Goal: Transaction & Acquisition: Purchase product/service

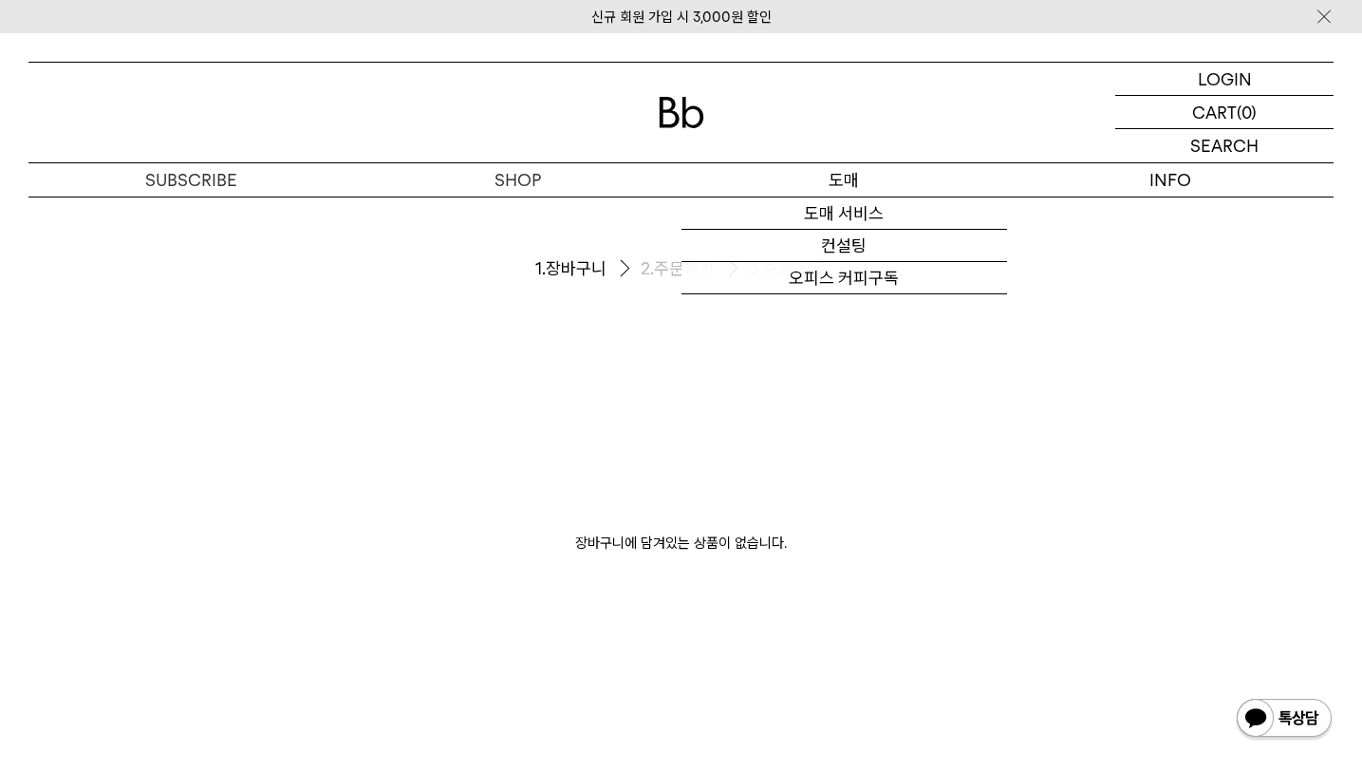
click at [848, 172] on p "도매" at bounding box center [844, 179] width 326 height 33
click at [854, 280] on link "오피스 커피구독" at bounding box center [844, 278] width 326 height 32
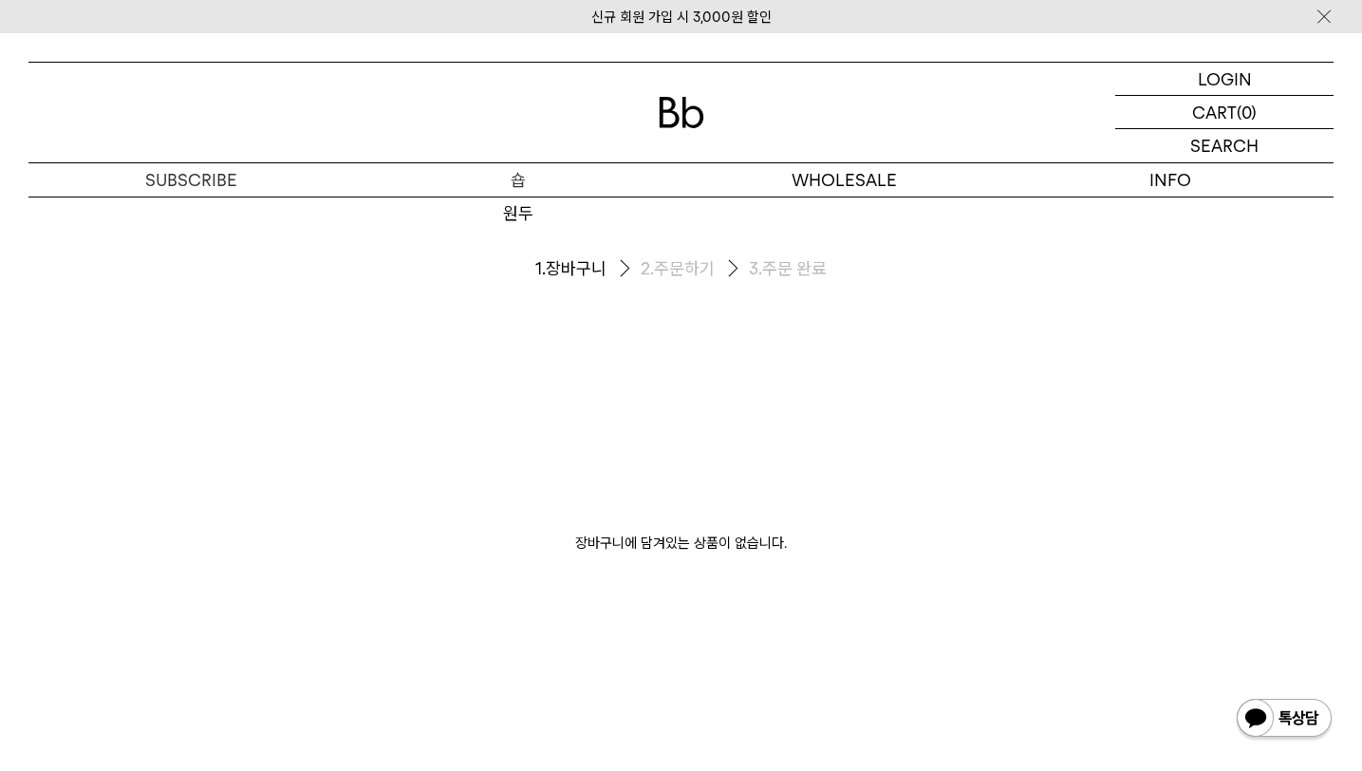
click at [517, 184] on p "숍" at bounding box center [518, 179] width 326 height 33
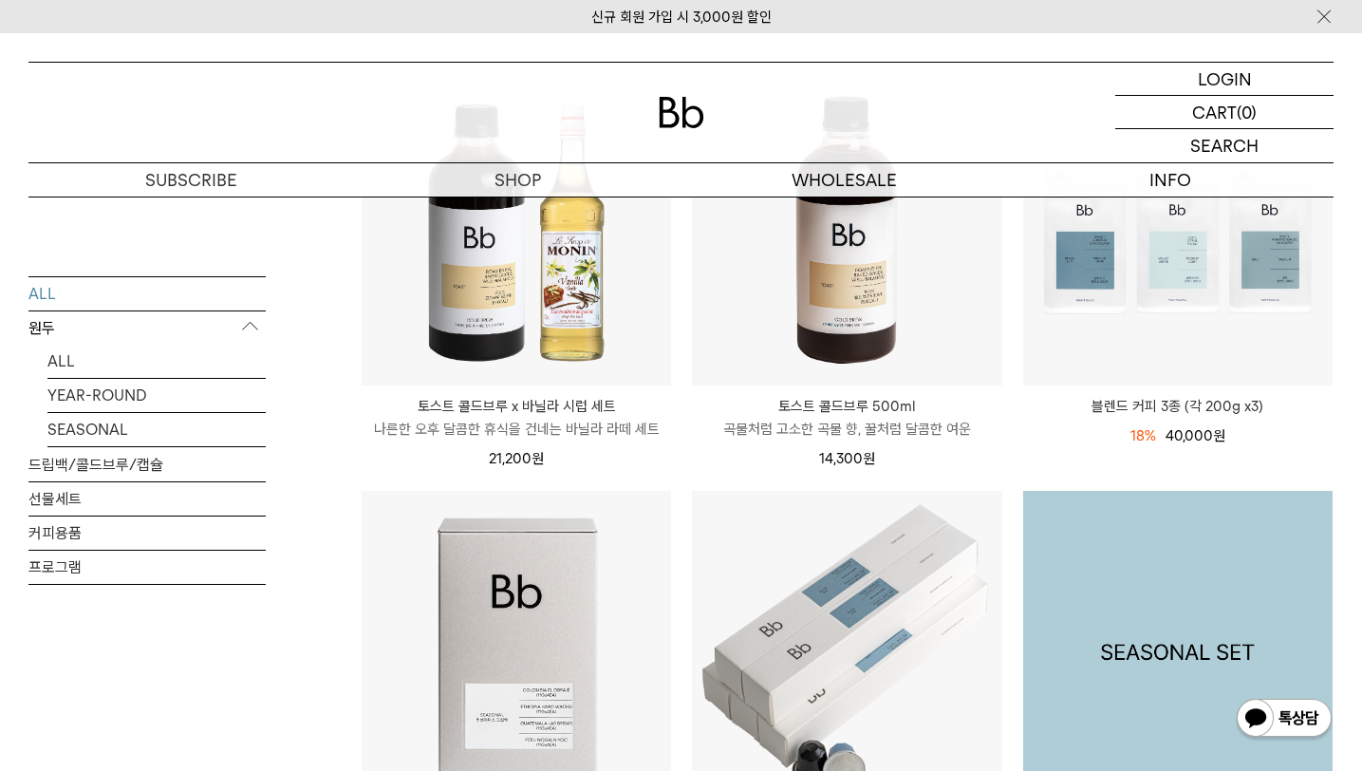
scroll to position [271, 0]
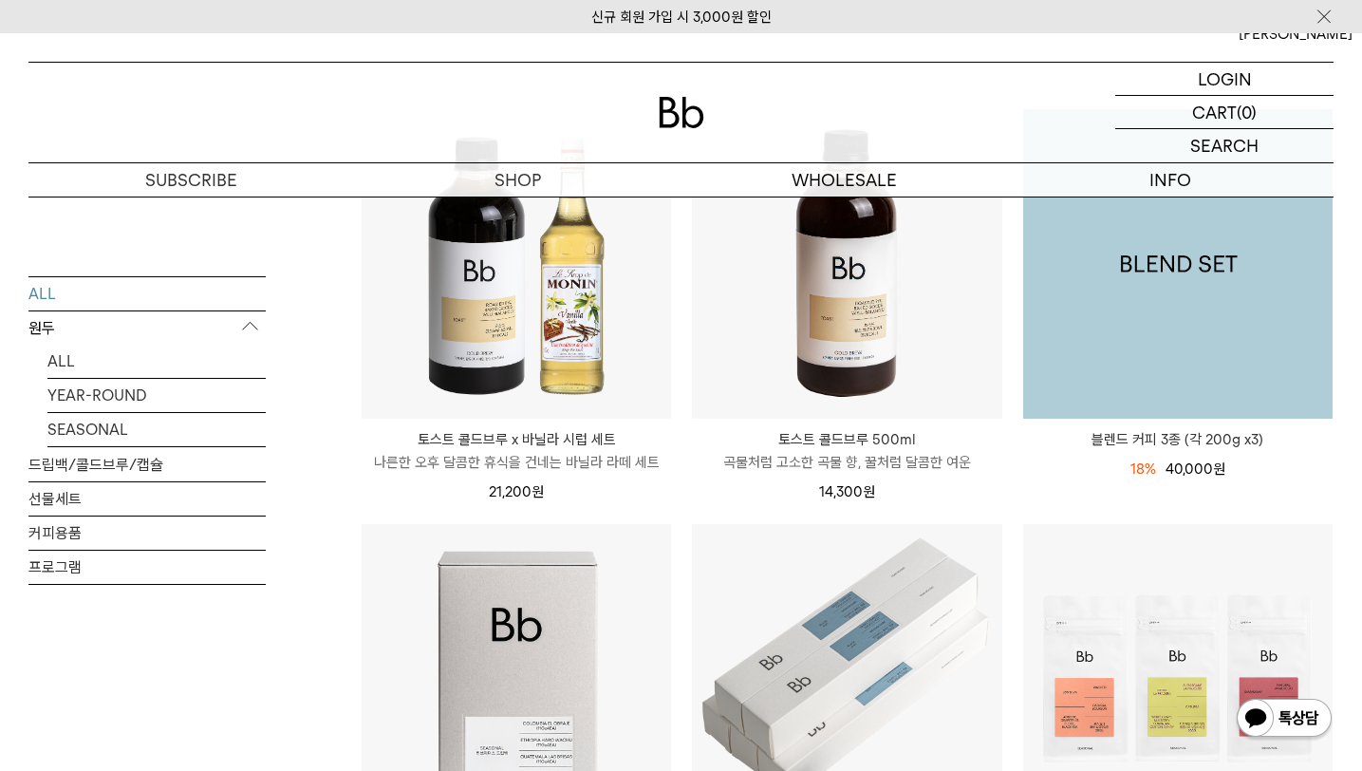
click at [1161, 296] on img at bounding box center [1177, 263] width 309 height 309
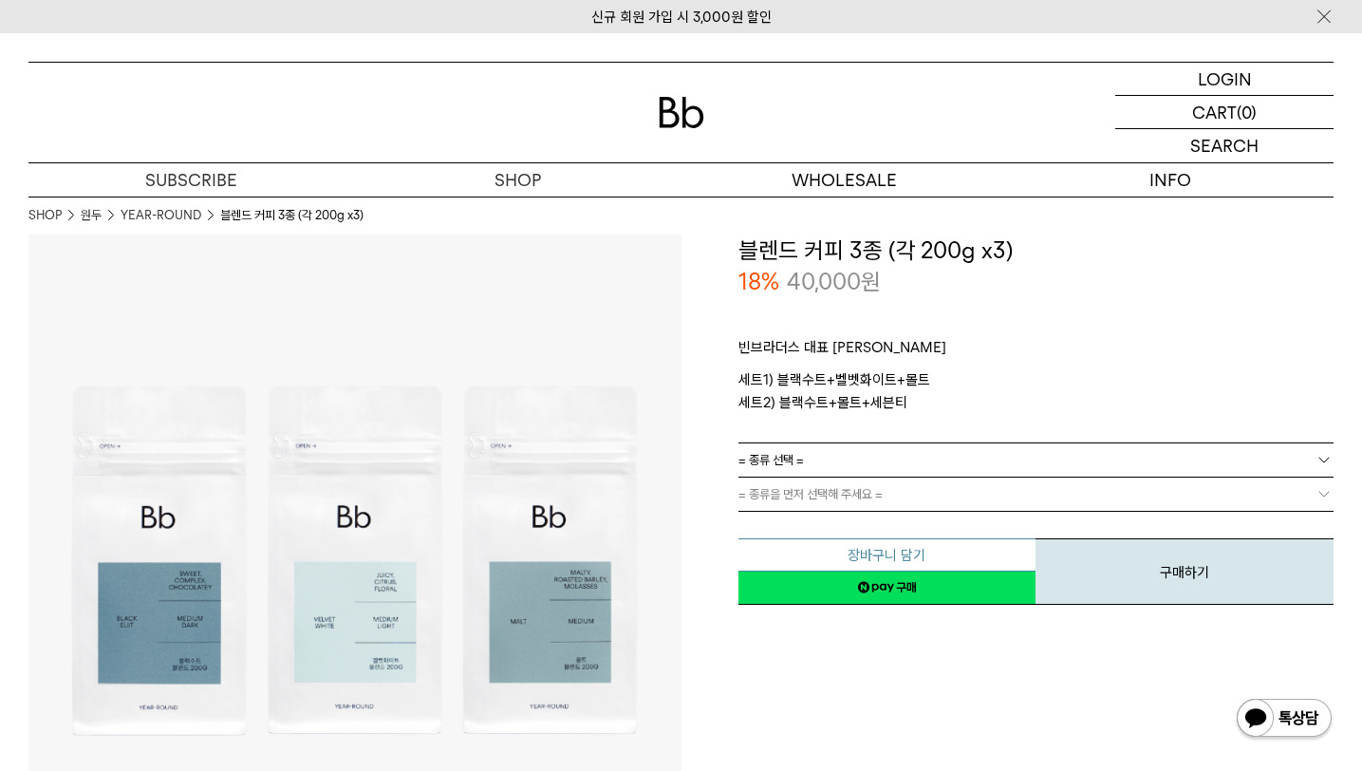
click at [971, 546] on button "장바구니 담기" at bounding box center [887, 554] width 298 height 33
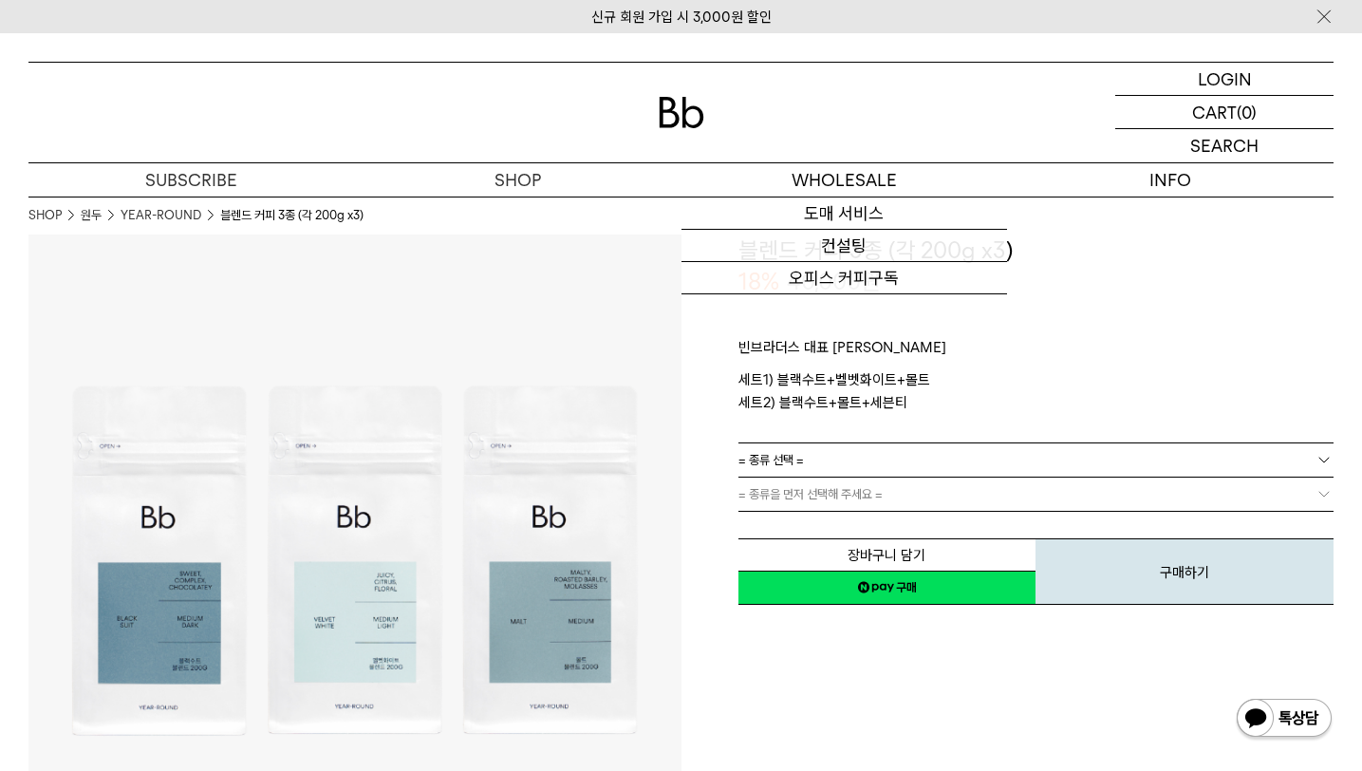
click at [790, 463] on span "= 종류 선택 =" at bounding box center [770, 459] width 65 height 33
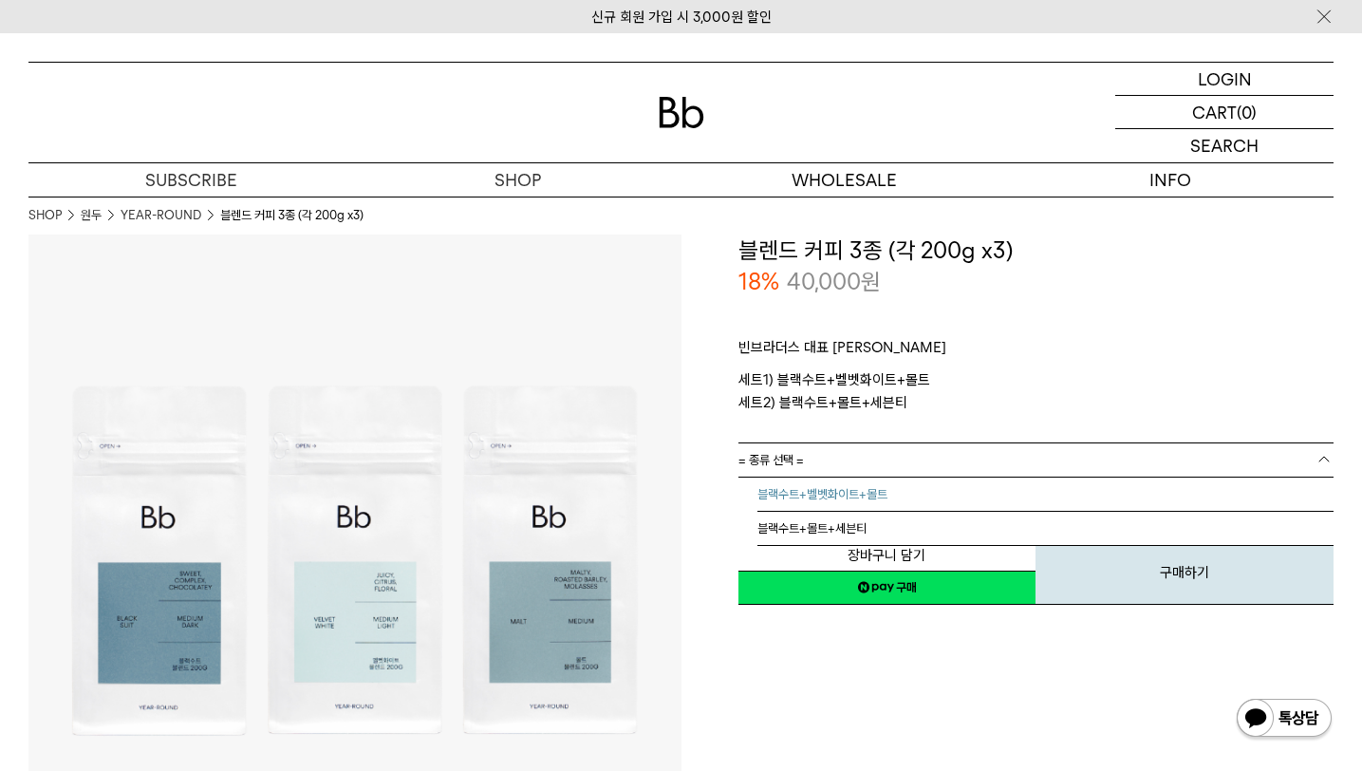
click at [800, 487] on li "블랙수트+벨벳화이트+몰트" at bounding box center [1045, 494] width 577 height 34
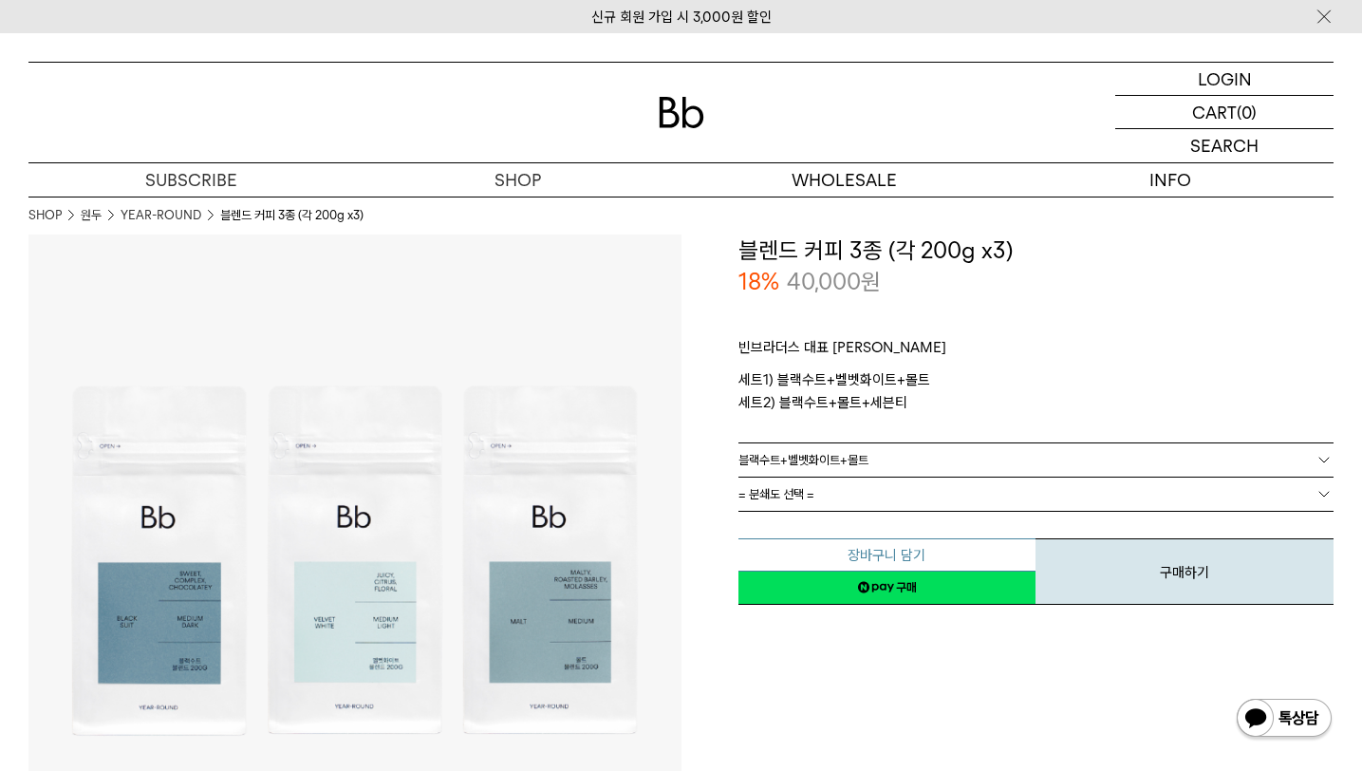
click at [845, 548] on button "장바구니 담기" at bounding box center [887, 554] width 298 height 33
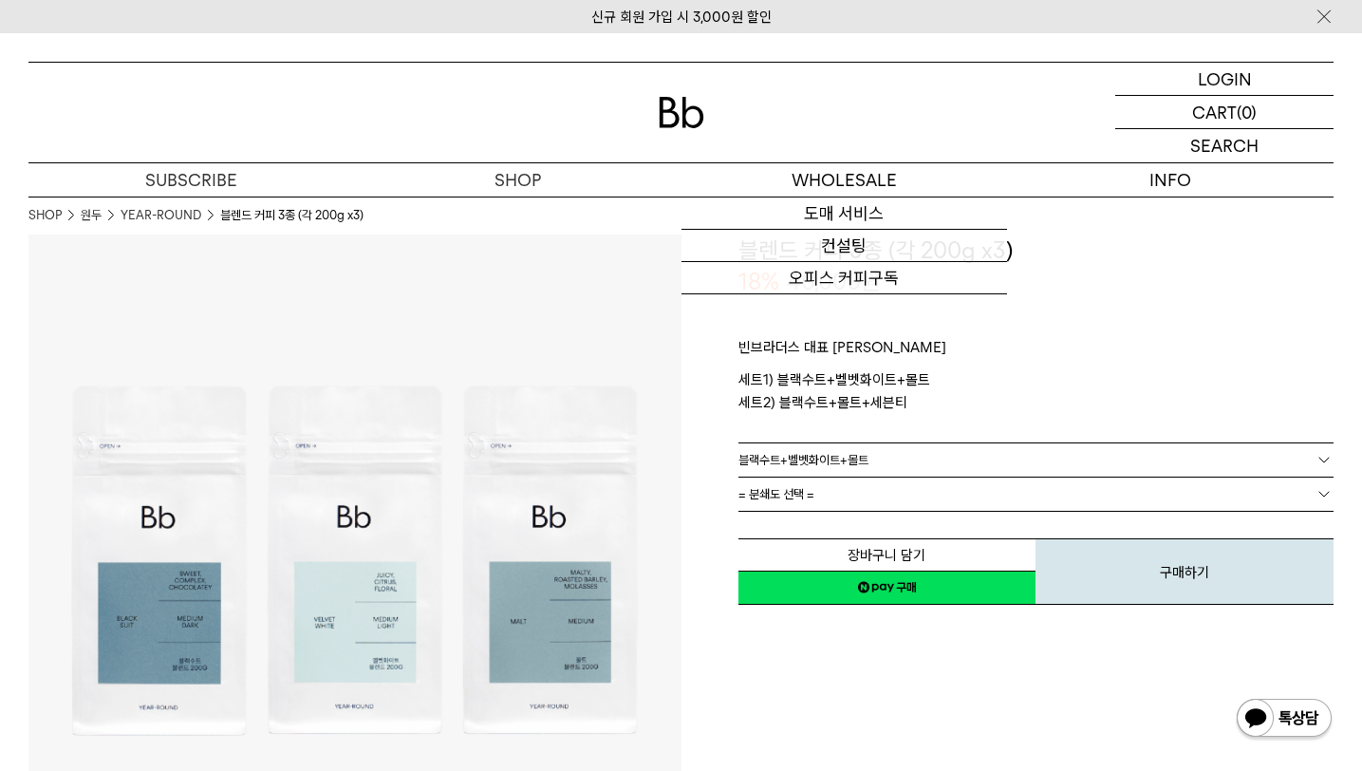
click at [847, 505] on link "= 분쇄도 선택 =" at bounding box center [1036, 493] width 596 height 33
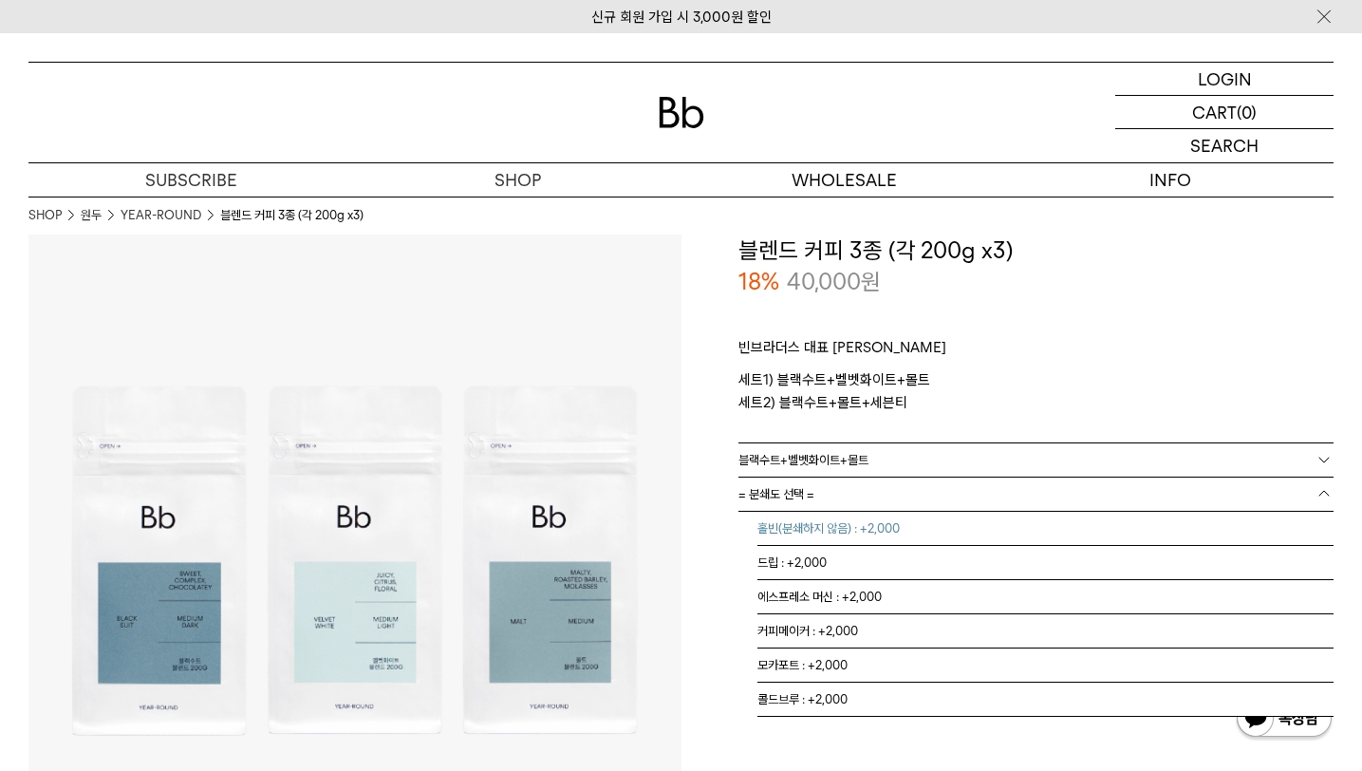
click at [835, 531] on li "홀빈(분쇄하지 않음) : +2,000" at bounding box center [1045, 529] width 577 height 34
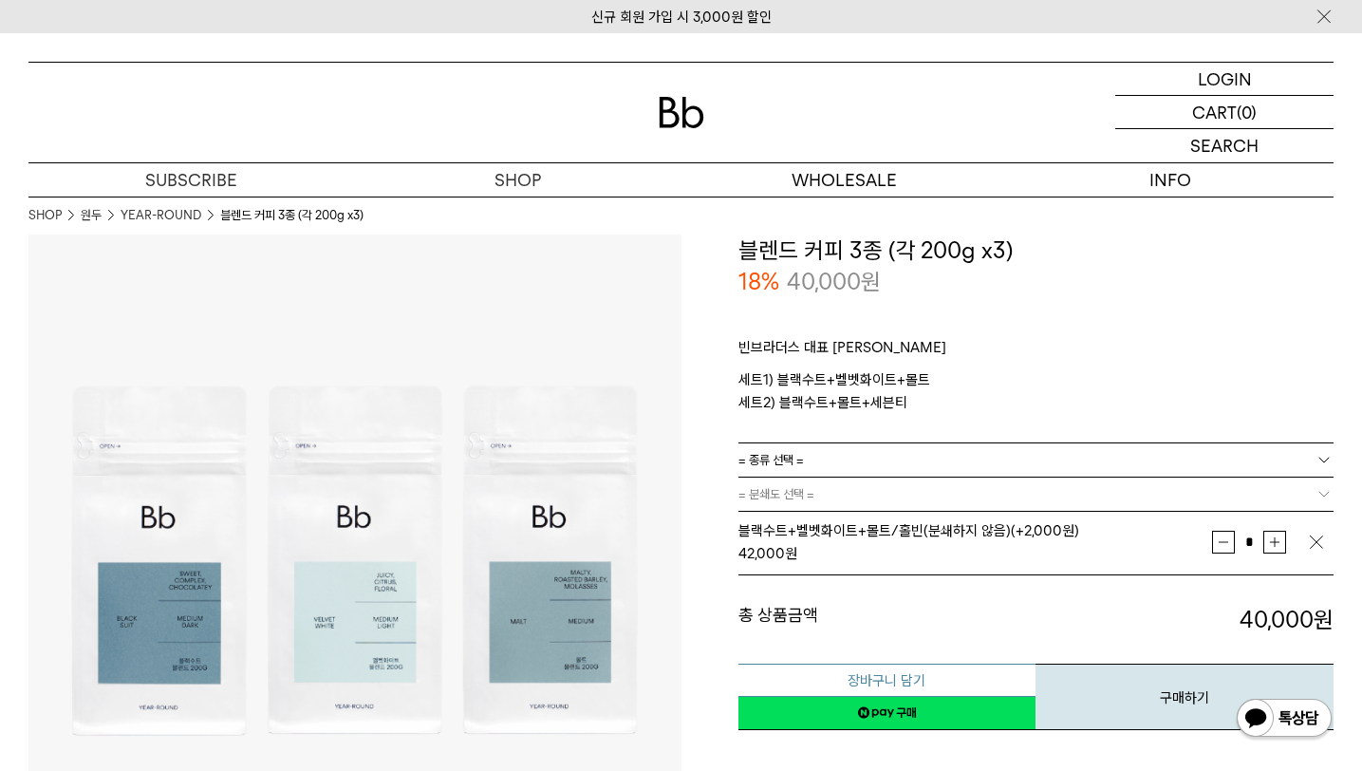
click at [861, 556] on div "42,000 원" at bounding box center [975, 553] width 475 height 23
click at [881, 674] on button "장바구니 담기" at bounding box center [887, 679] width 298 height 33
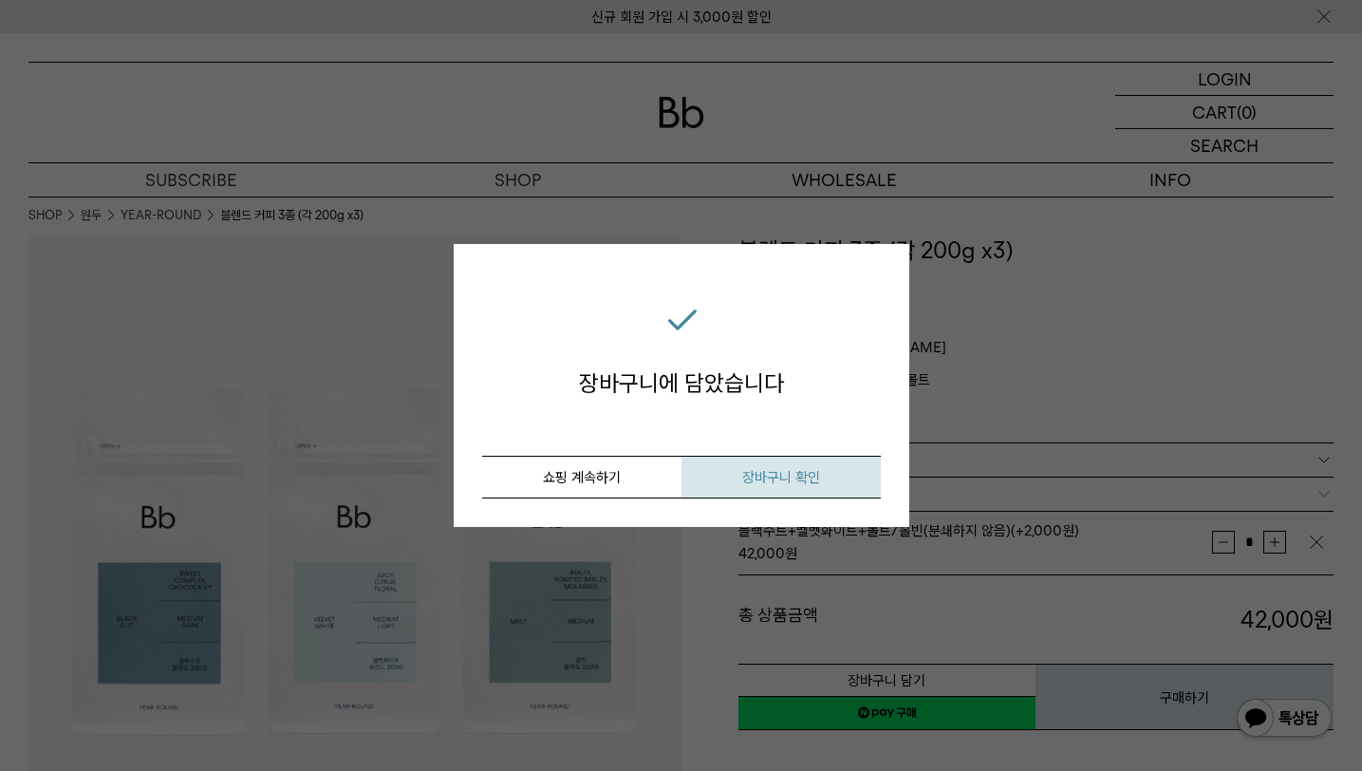
click at [751, 471] on span "장바구니 확인" at bounding box center [781, 477] width 78 height 17
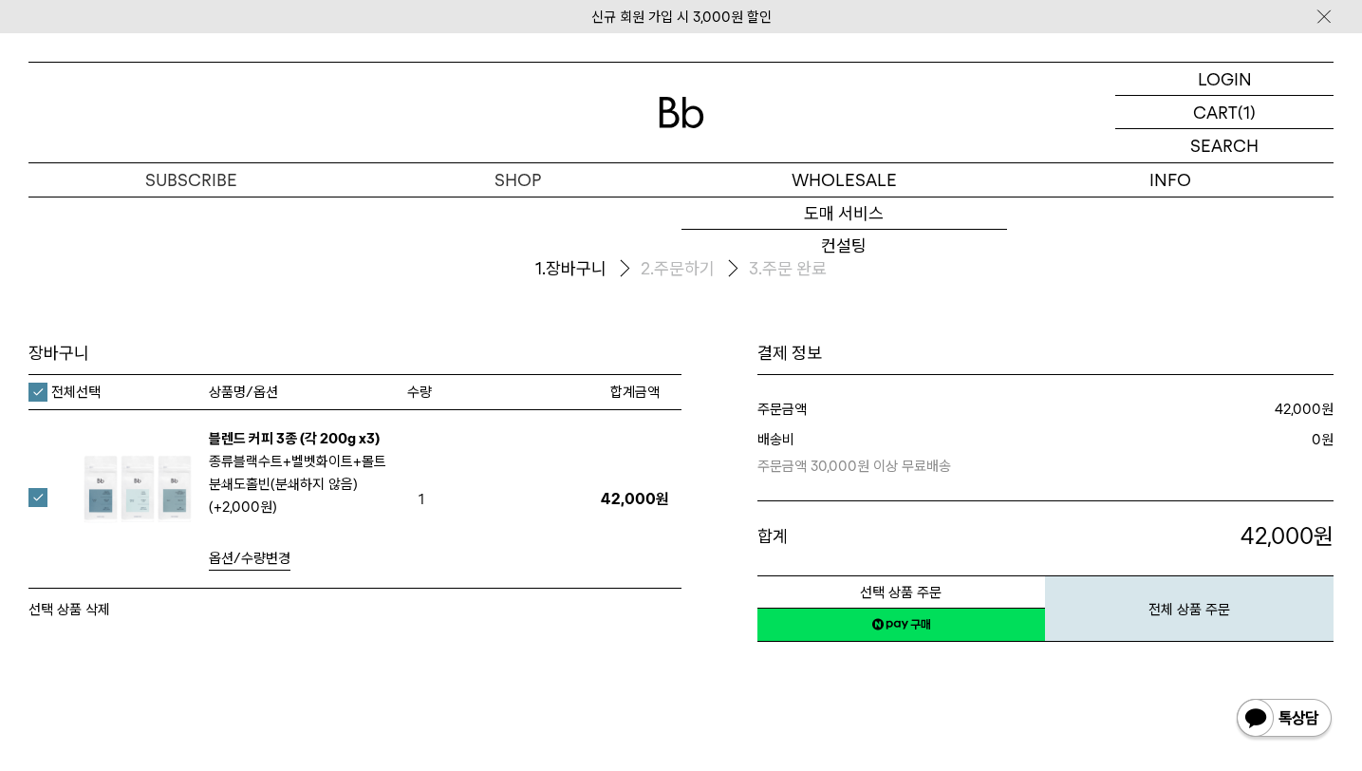
click at [852, 281] on ol "1. 장바구니 2. 주문하기 3. 주문 완료" at bounding box center [680, 268] width 1305 height 145
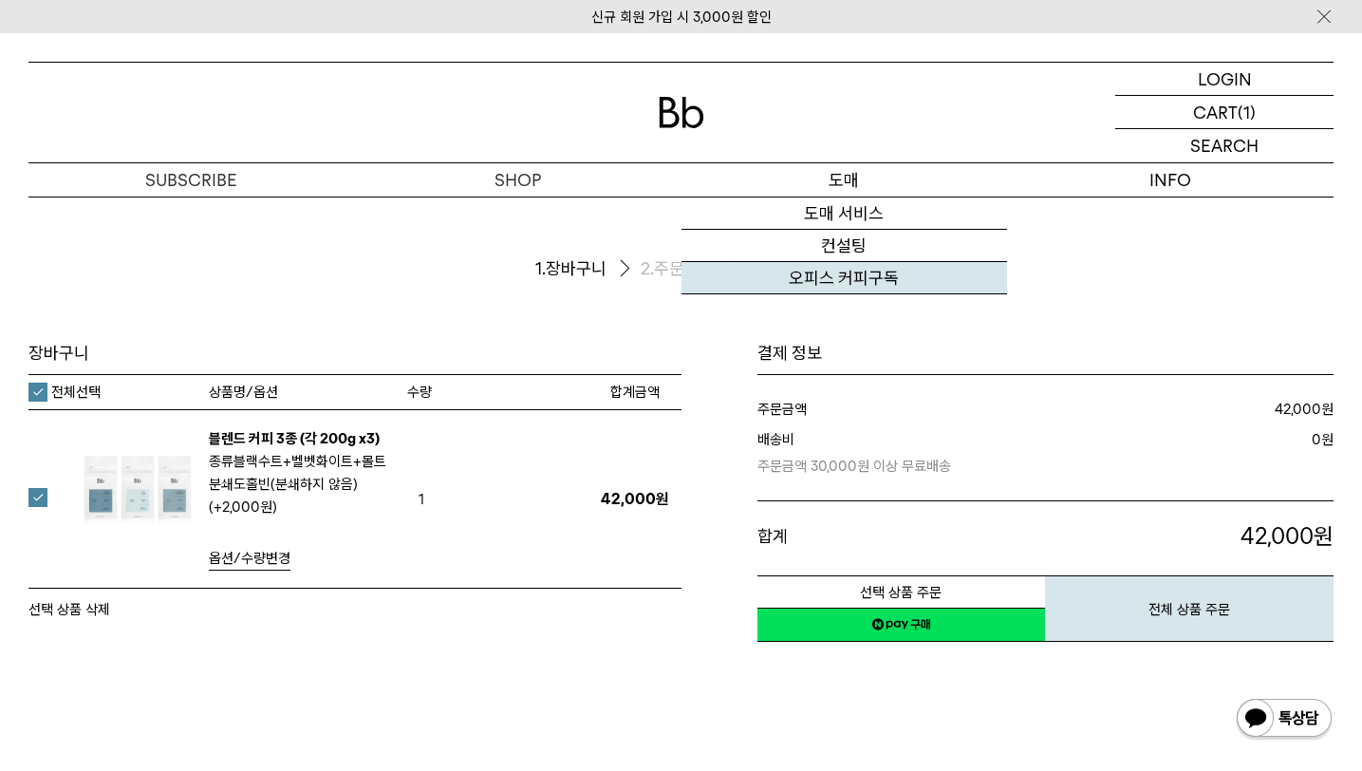
click at [859, 289] on link "오피스 커피구독" at bounding box center [844, 278] width 326 height 32
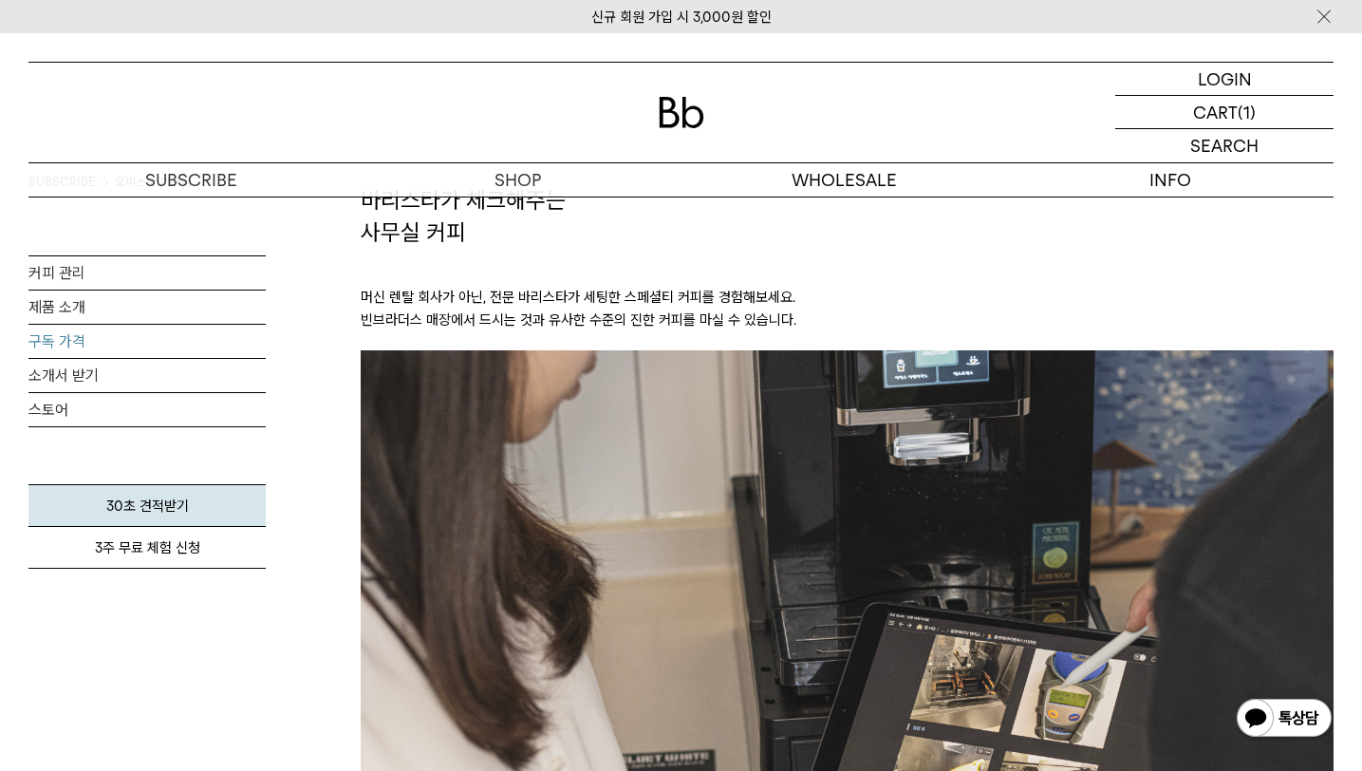
scroll to position [2221, 0]
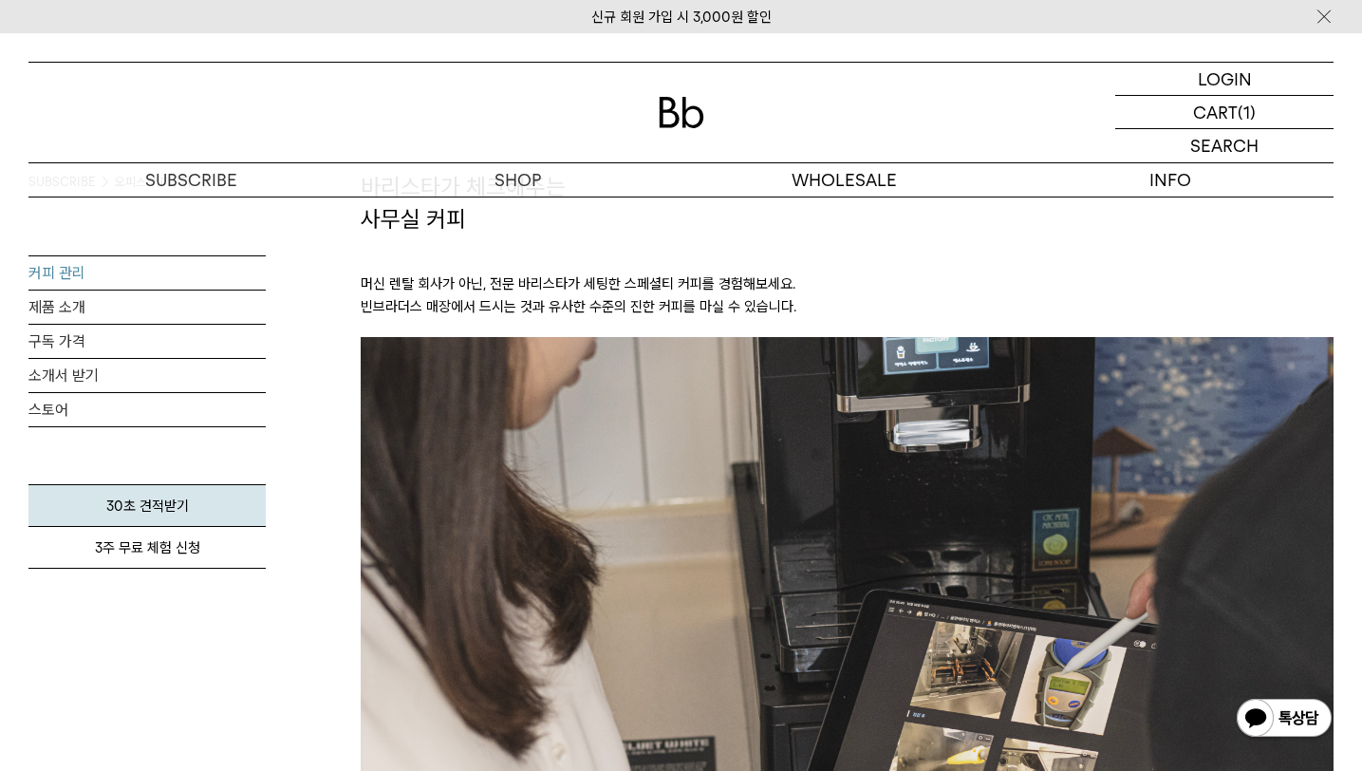
click at [86, 278] on link "커피 관리" at bounding box center [146, 272] width 237 height 33
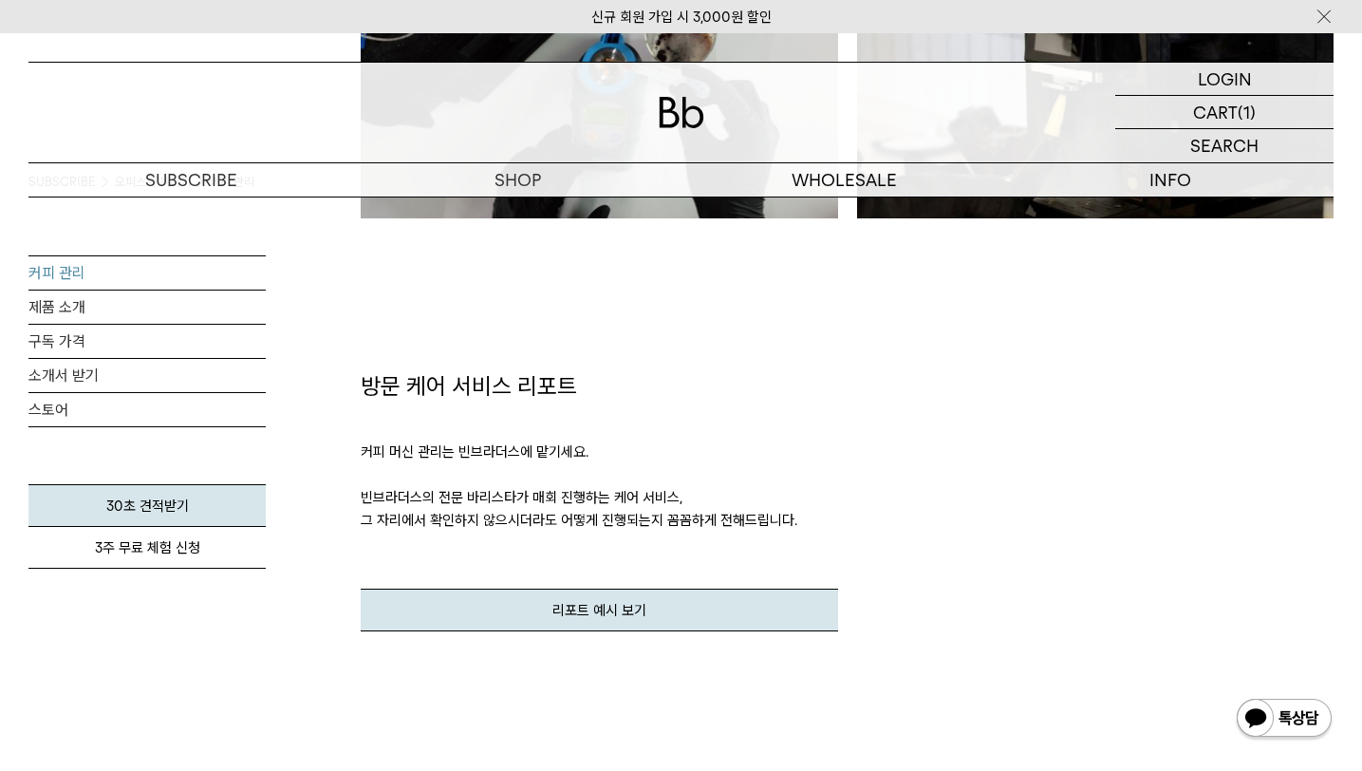
scroll to position [2193, 0]
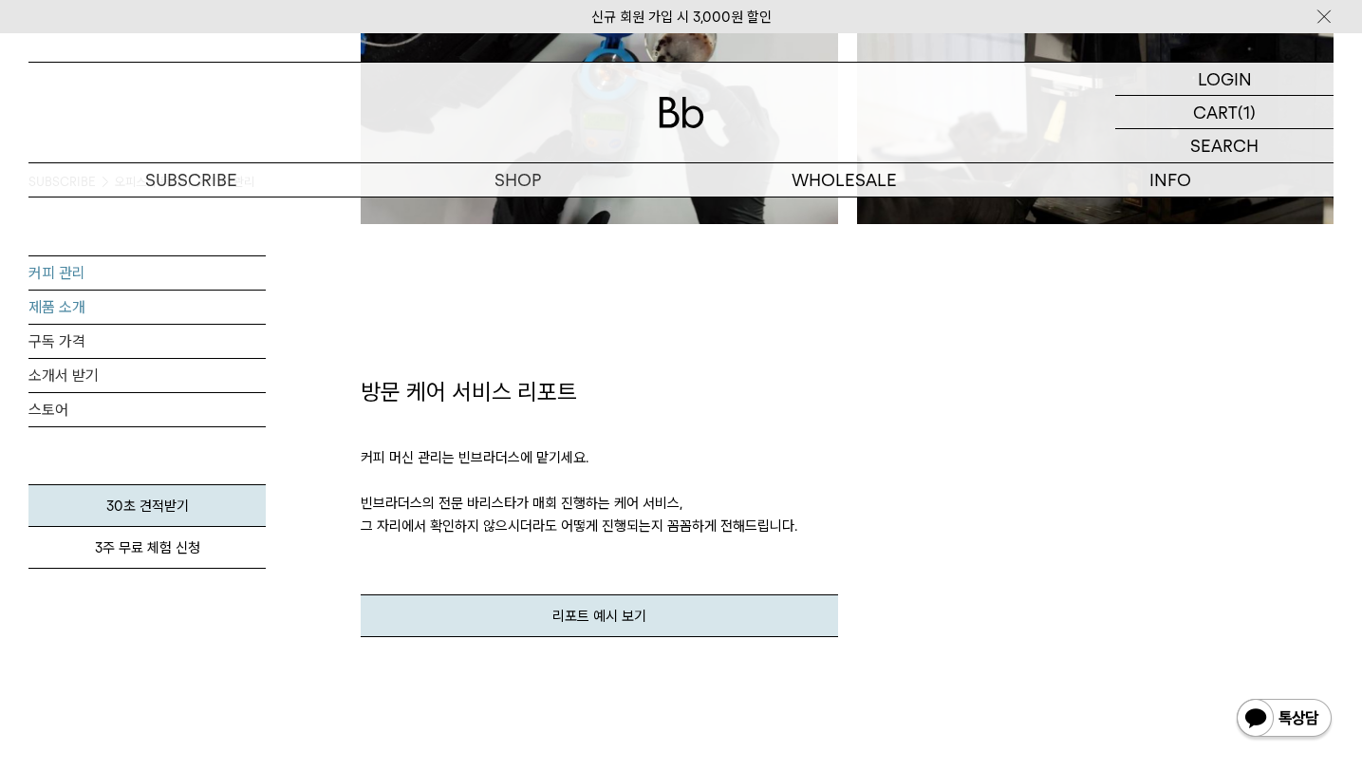
click at [147, 303] on link "제품 소개" at bounding box center [146, 306] width 237 height 33
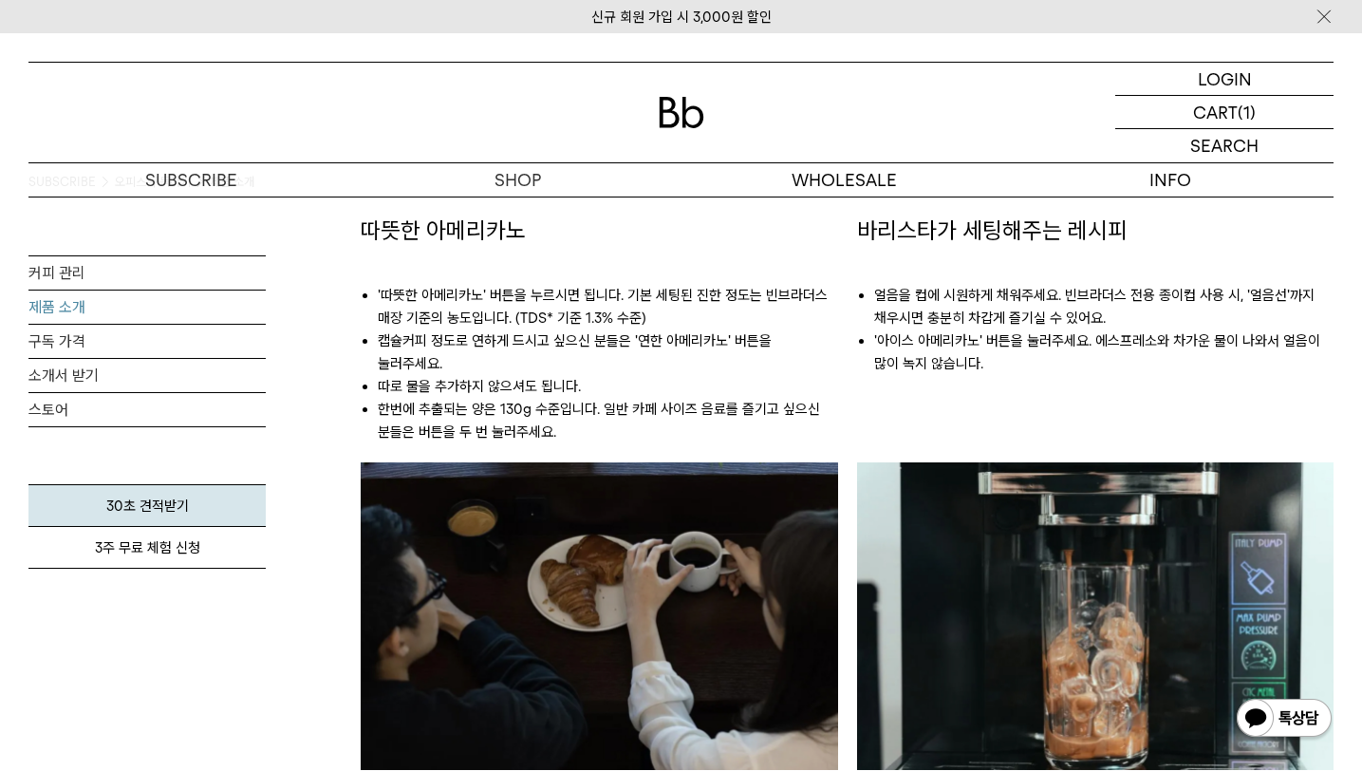
scroll to position [1508, 0]
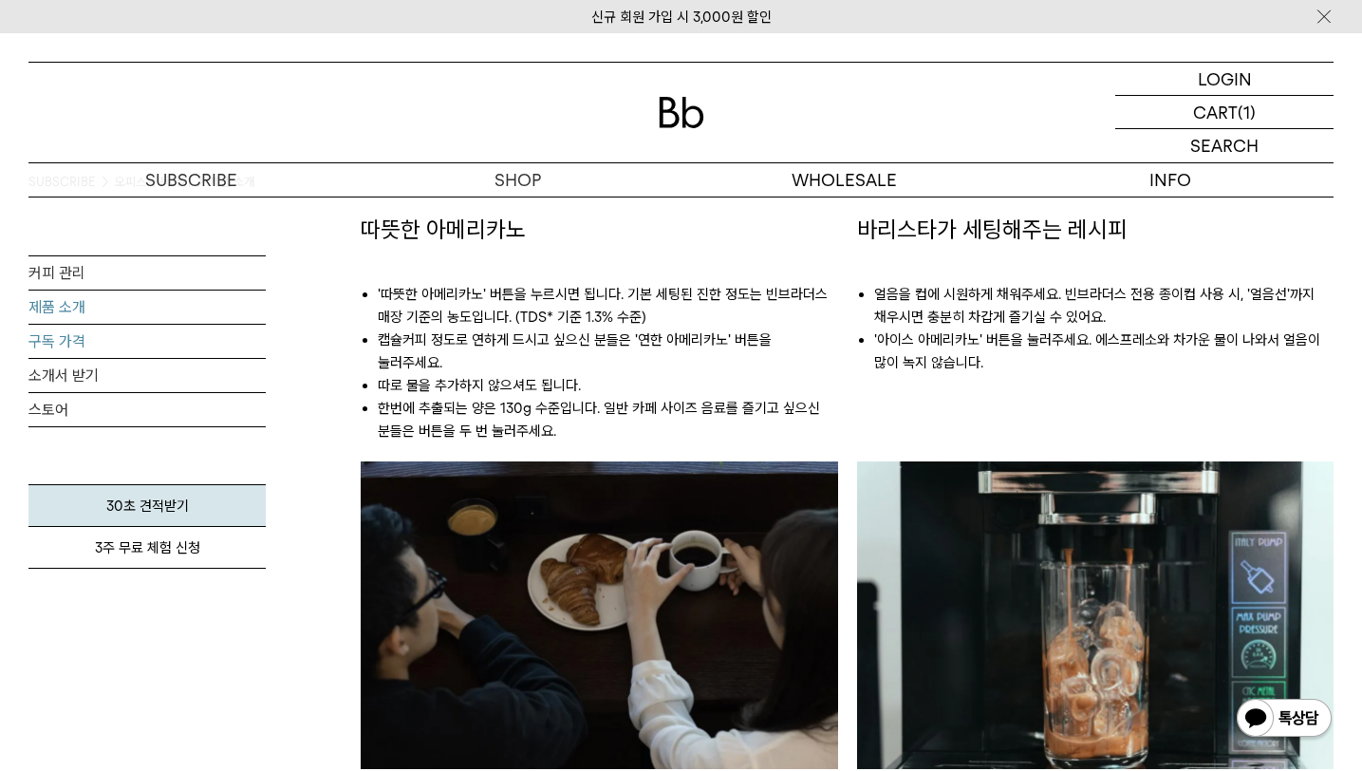
click at [74, 345] on link "구독 가격" at bounding box center [146, 341] width 237 height 33
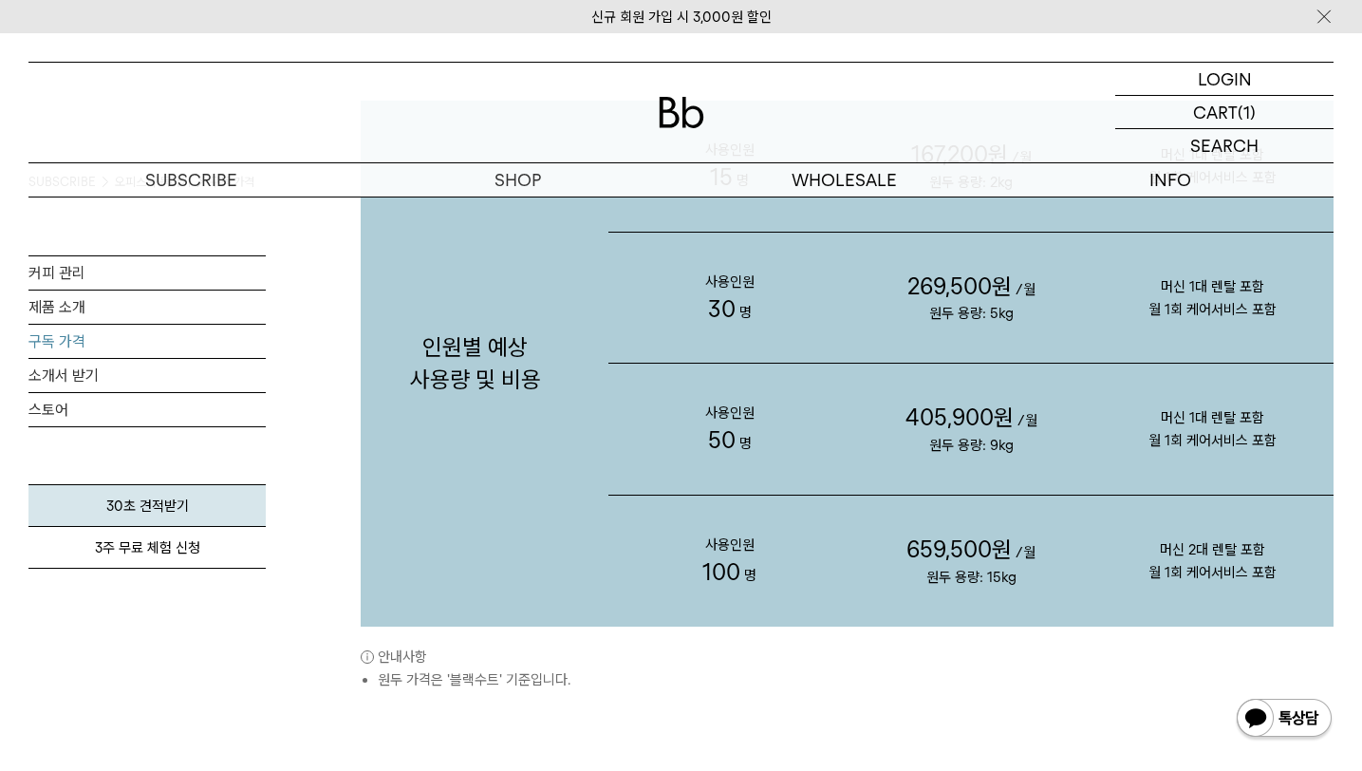
scroll to position [2034, 0]
click at [86, 375] on link "소개서 받기" at bounding box center [146, 375] width 237 height 33
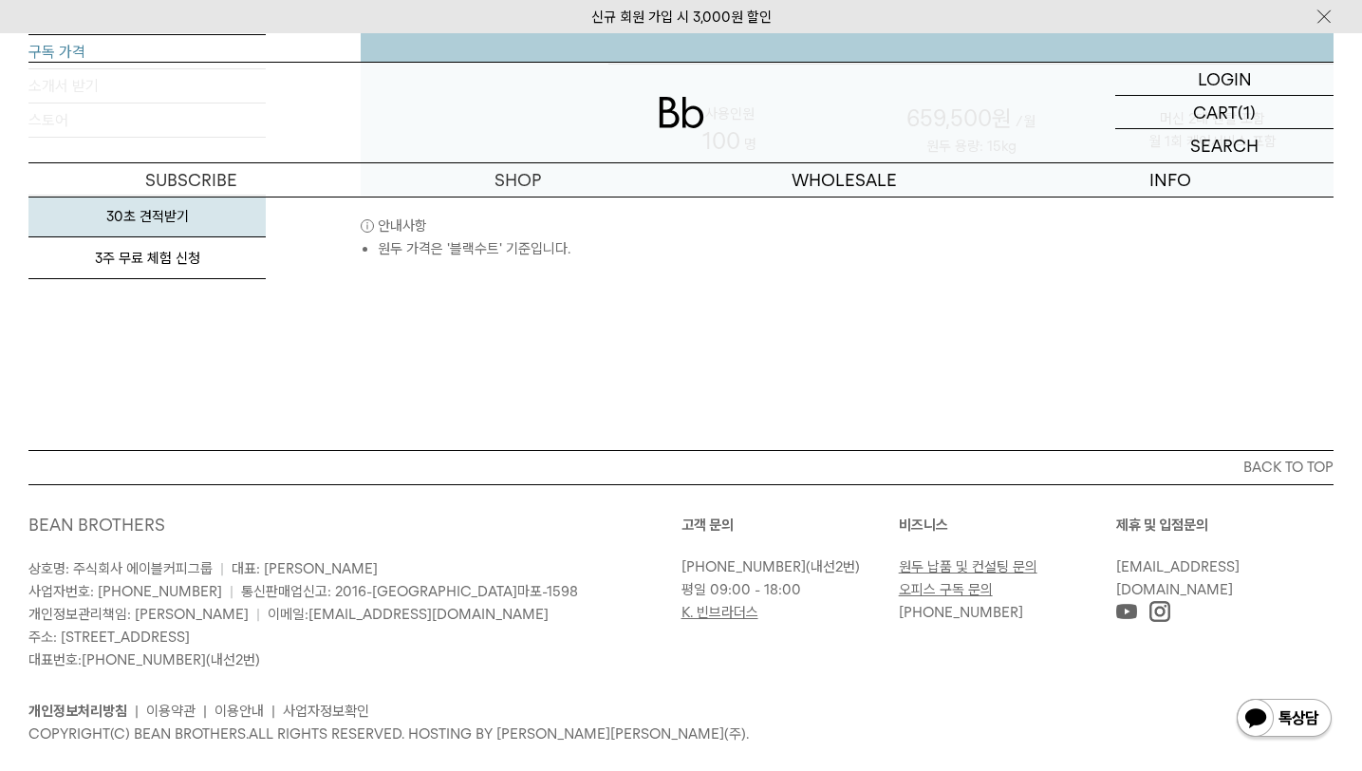
scroll to position [2463, 0]
click at [944, 592] on link "오피스 구독 문의" at bounding box center [946, 590] width 94 height 17
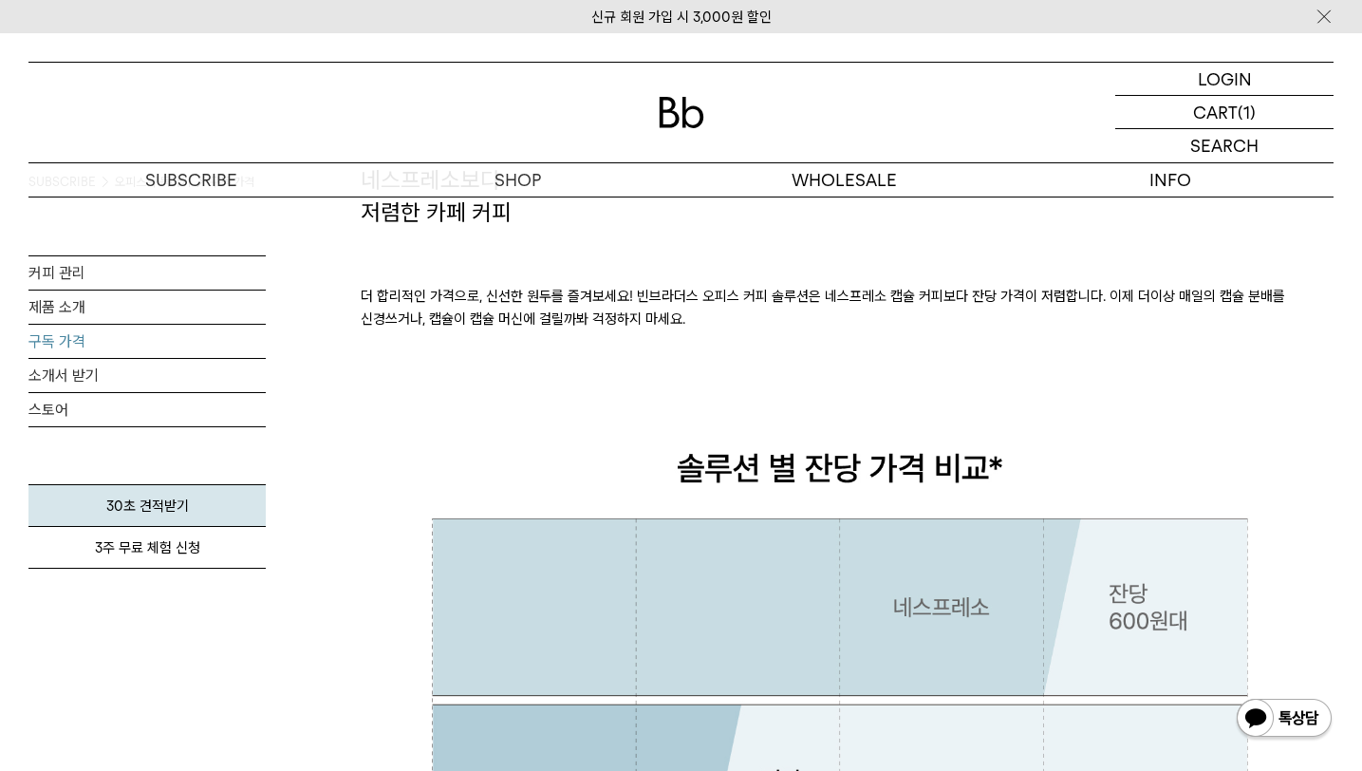
scroll to position [0, 0]
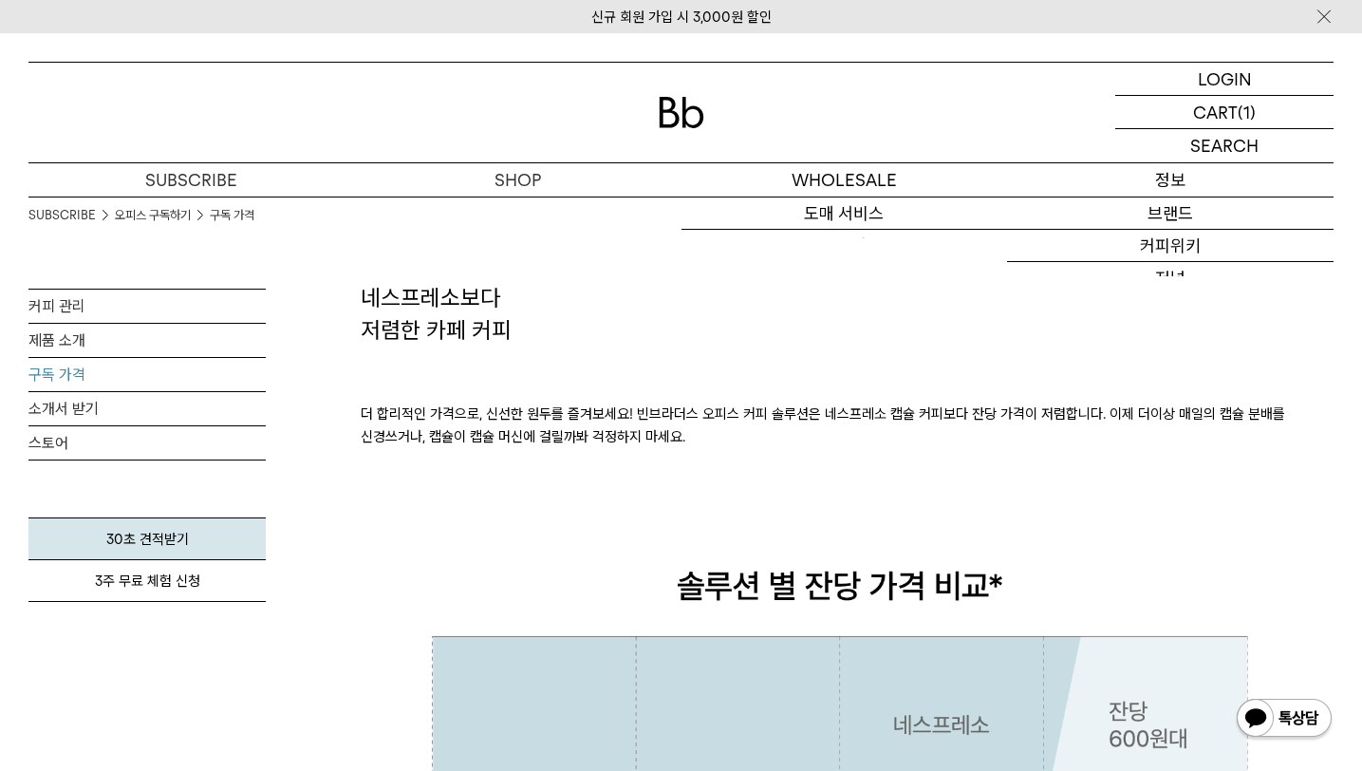
click at [1186, 183] on p "정보" at bounding box center [1170, 179] width 326 height 33
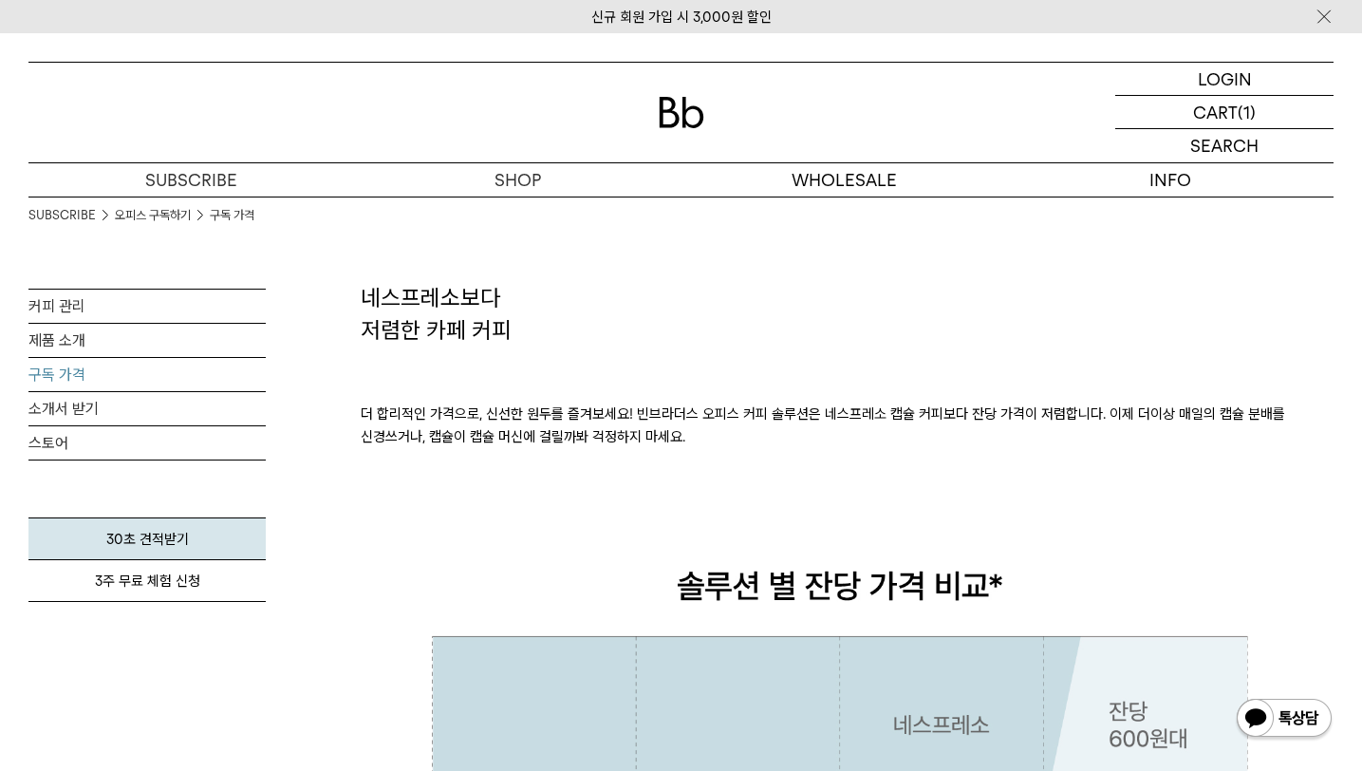
click at [654, 112] on div at bounding box center [680, 113] width 1305 height 100
click at [680, 116] on img at bounding box center [682, 112] width 46 height 31
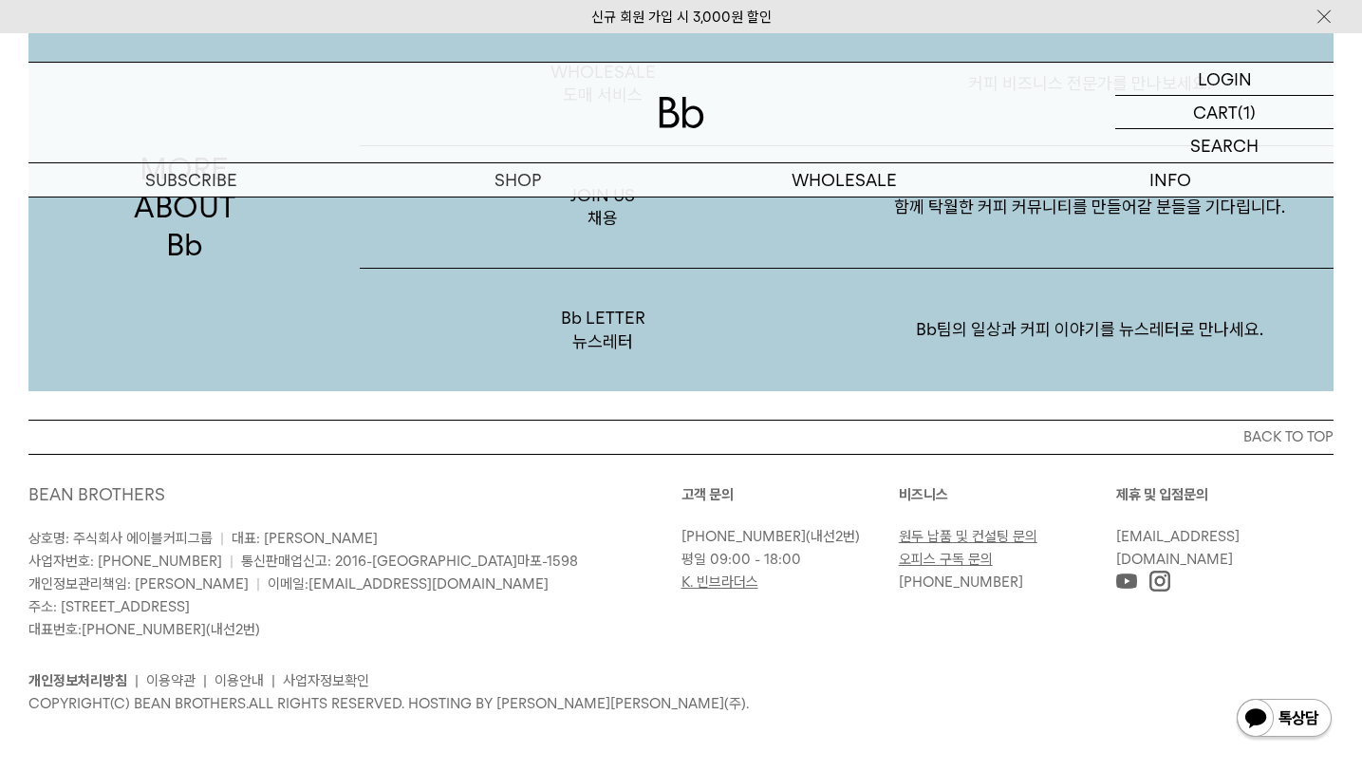
scroll to position [3696, 0]
